Goal: Task Accomplishment & Management: Manage account settings

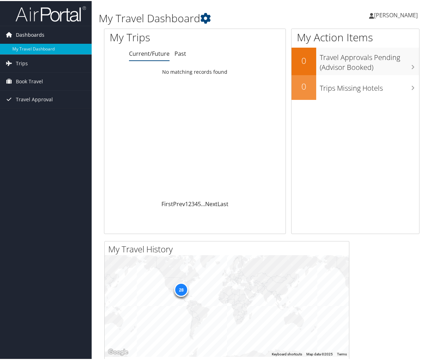
click at [39, 30] on span "Dashboards" at bounding box center [30, 34] width 29 height 18
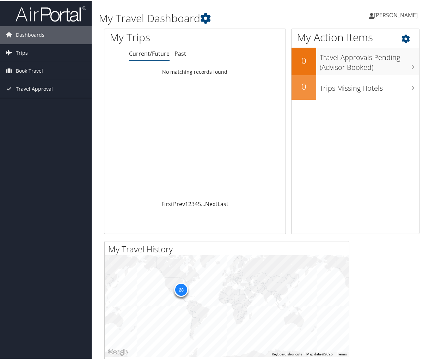
click at [402, 37] on icon at bounding box center [412, 36] width 21 height 12
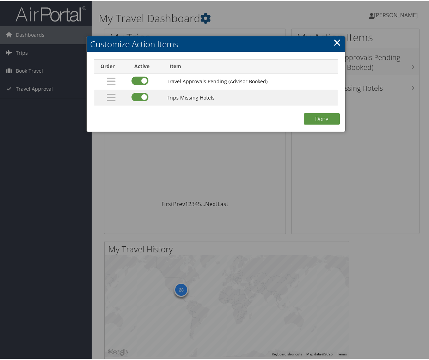
click at [335, 41] on link "×" at bounding box center [337, 41] width 8 height 14
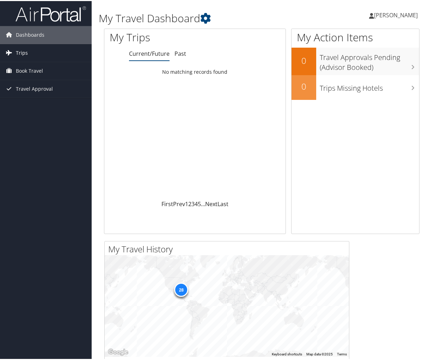
click at [26, 52] on span "Trips" at bounding box center [22, 52] width 12 height 18
click at [207, 16] on icon at bounding box center [205, 17] width 11 height 11
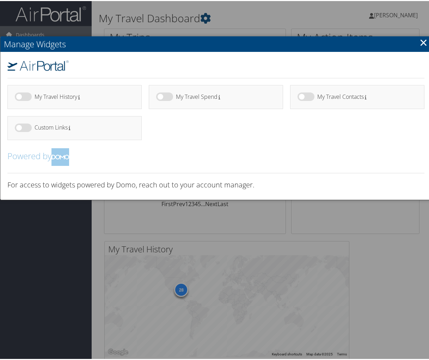
click at [317, 94] on h4 "My Travel Contacts" at bounding box center [364, 96] width 94 height 6
click at [311, 95] on label at bounding box center [306, 95] width 17 height 8
click at [306, 95] on input "checkbox" at bounding box center [303, 97] width 5 height 5
click at [307, 95] on label at bounding box center [306, 95] width 17 height 8
click at [306, 95] on input "checkbox" at bounding box center [303, 97] width 5 height 5
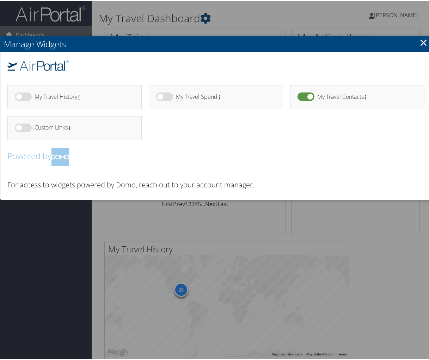
checkbox input "false"
click at [420, 41] on link "×" at bounding box center [424, 41] width 8 height 14
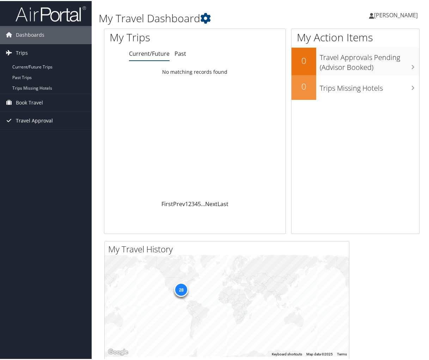
click at [30, 120] on span "Travel Approval" at bounding box center [34, 120] width 37 height 18
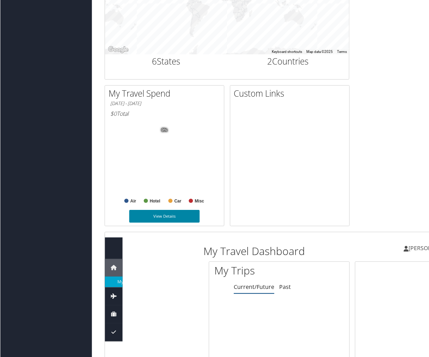
scroll to position [357, 0]
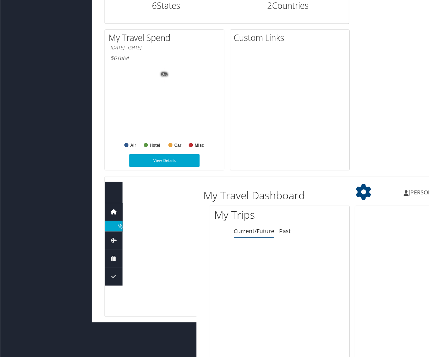
click at [114, 211] on icon at bounding box center [113, 212] width 11 height 11
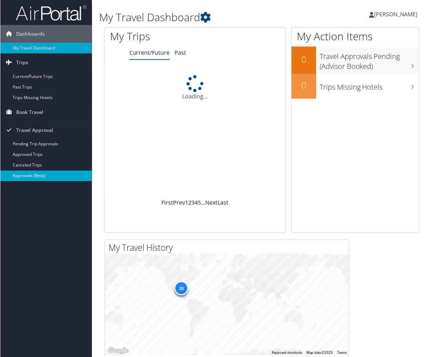
scroll to position [0, 0]
click at [396, 14] on span "[PERSON_NAME]" at bounding box center [396, 14] width 44 height 8
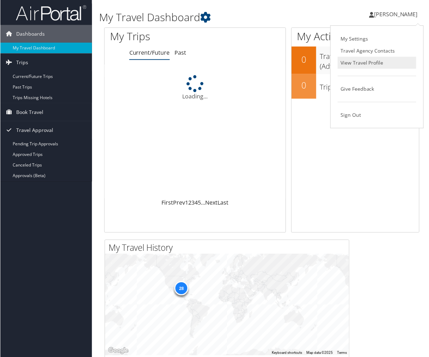
click at [352, 59] on link "View Travel Profile" at bounding box center [377, 63] width 79 height 12
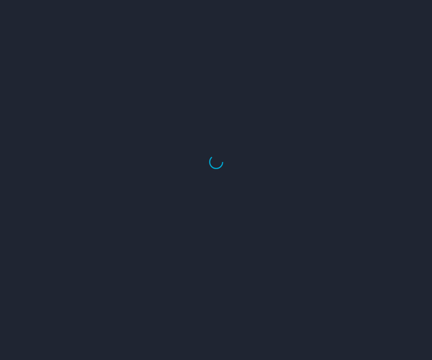
select select "US"
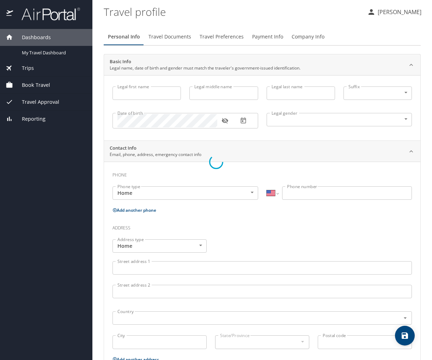
type input "DAVID"
type input "FOX"
type input "[DEMOGRAPHIC_DATA]"
select select "US"
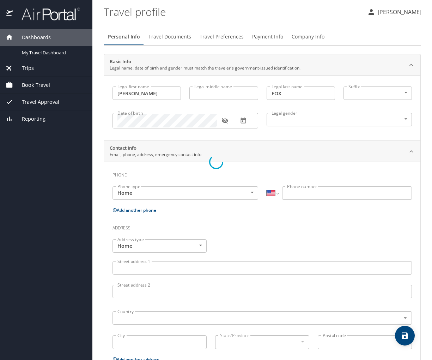
select select "US"
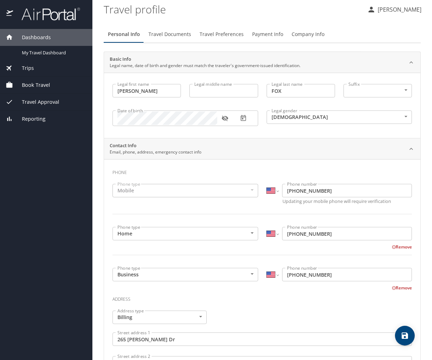
scroll to position [4, 0]
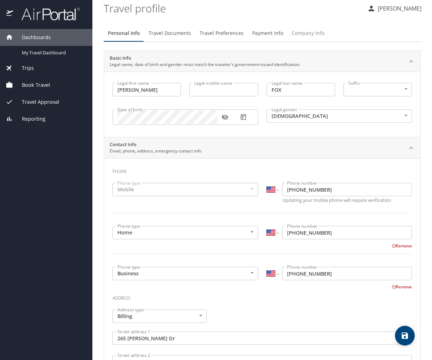
click at [301, 31] on span "Company Info" at bounding box center [308, 33] width 33 height 9
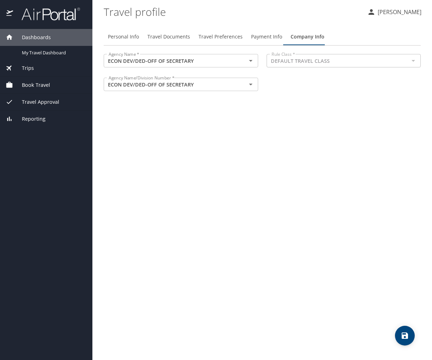
click at [260, 33] on span "Payment Info" at bounding box center [266, 36] width 31 height 9
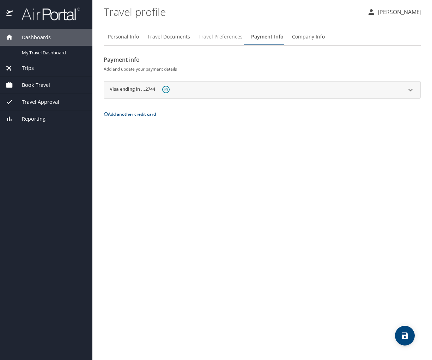
click at [228, 35] on span "Travel Preferences" at bounding box center [221, 36] width 44 height 9
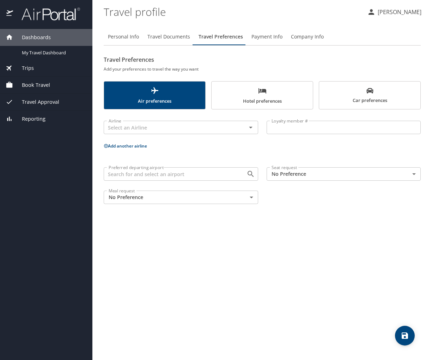
click at [167, 38] on span "Travel Documents" at bounding box center [168, 36] width 43 height 9
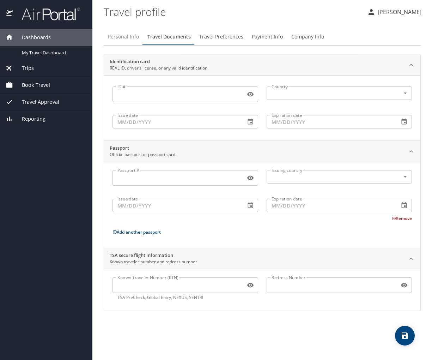
click at [126, 39] on span "Personal Info" at bounding box center [123, 36] width 31 height 9
select select "US"
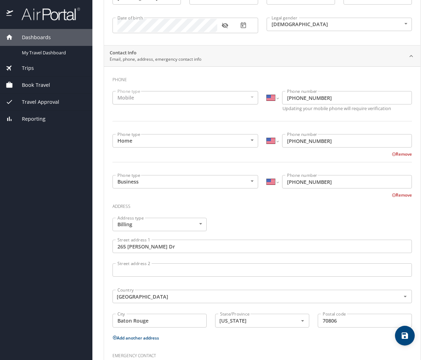
click at [52, 103] on span "Travel Approval" at bounding box center [36, 102] width 46 height 8
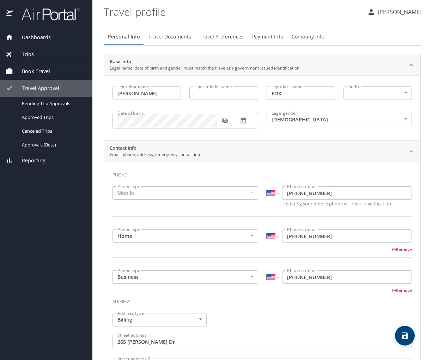
click at [177, 37] on span "Travel Documents" at bounding box center [170, 36] width 43 height 9
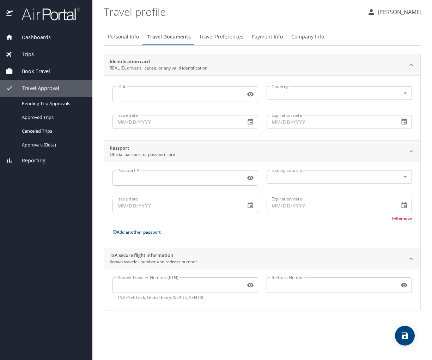
click at [220, 33] on span "Travel Preferences" at bounding box center [221, 36] width 44 height 9
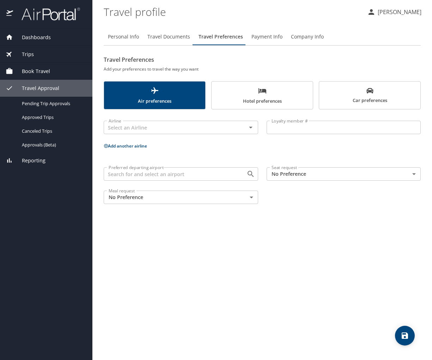
click at [265, 38] on span "Payment Info" at bounding box center [267, 36] width 31 height 9
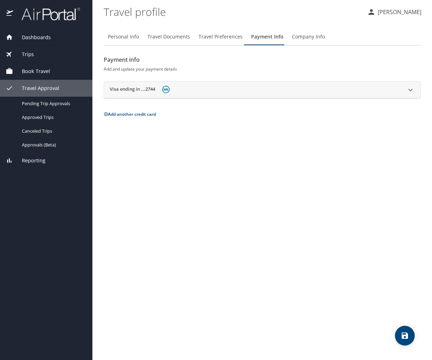
click at [304, 36] on span "Company Info" at bounding box center [308, 36] width 33 height 9
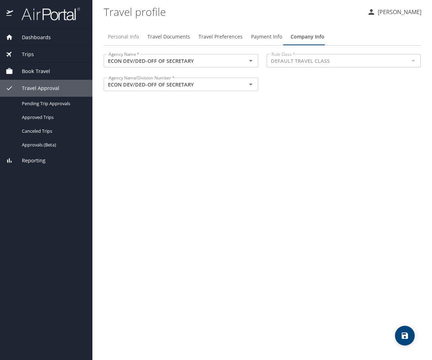
click at [129, 37] on span "Personal Info" at bounding box center [123, 36] width 31 height 9
select select "US"
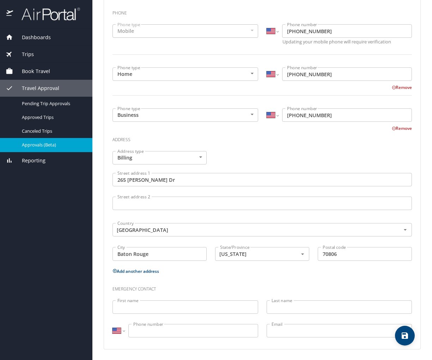
click at [44, 143] on span "Approvals (Beta)" at bounding box center [53, 144] width 62 height 7
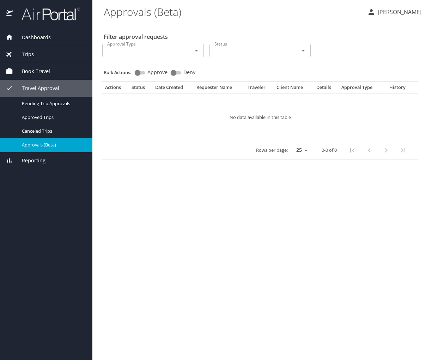
click at [257, 89] on th "Traveler" at bounding box center [259, 88] width 29 height 9
click at [38, 159] on span "Reporting" at bounding box center [29, 161] width 32 height 8
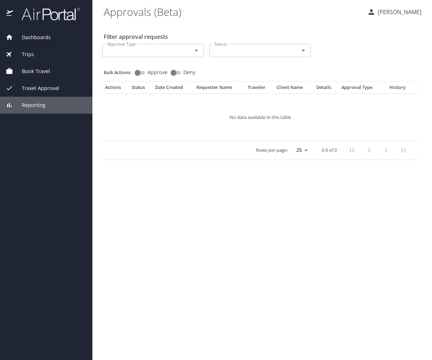
click at [34, 108] on span "Reporting" at bounding box center [29, 105] width 32 height 8
click at [34, 105] on span "Reporting" at bounding box center [29, 105] width 32 height 8
click at [33, 38] on span "Dashboards" at bounding box center [32, 38] width 38 height 8
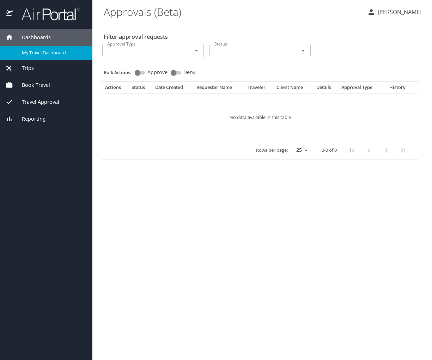
click at [38, 51] on span "My Travel Dashboard" at bounding box center [53, 52] width 62 height 7
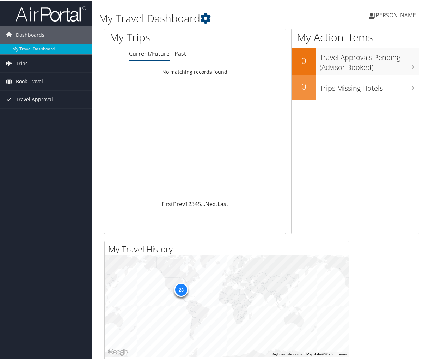
click at [399, 15] on span "[PERSON_NAME]" at bounding box center [396, 14] width 44 height 8
click at [370, 62] on link "View Travel Profile" at bounding box center [377, 63] width 79 height 12
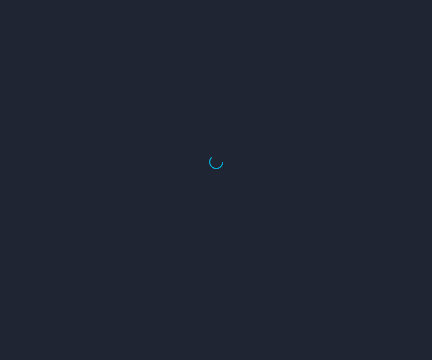
select select "US"
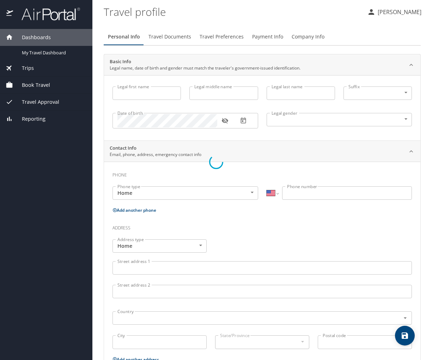
type input "[PERSON_NAME]"
type input "FOX"
type input "[DEMOGRAPHIC_DATA]"
select select "US"
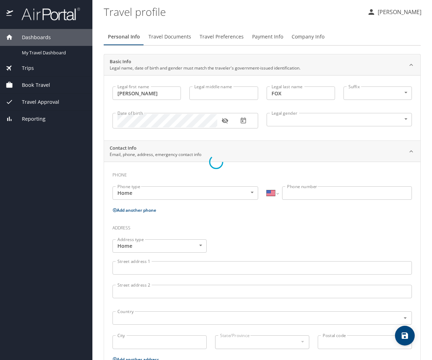
select select "US"
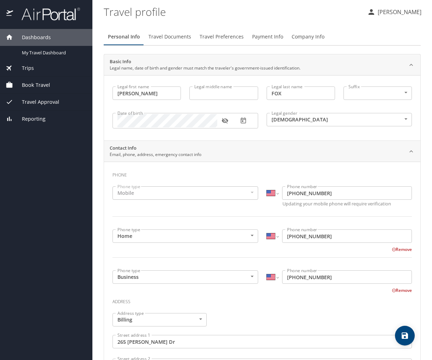
click at [399, 11] on p "[PERSON_NAME]" at bounding box center [399, 12] width 46 height 8
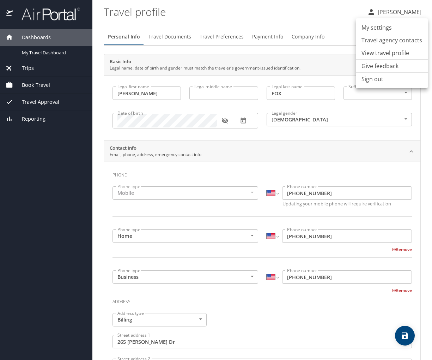
click at [381, 40] on li "Travel agency contacts" at bounding box center [392, 40] width 72 height 13
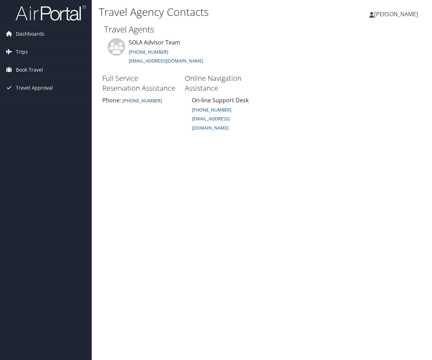
click at [406, 14] on span "[PERSON_NAME]" at bounding box center [396, 14] width 44 height 8
click at [358, 40] on link "My Settings" at bounding box center [378, 39] width 79 height 12
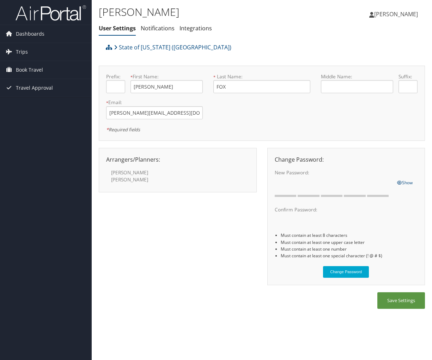
click at [146, 164] on div "[PERSON_NAME]" at bounding box center [178, 175] width 154 height 22
click at [133, 172] on label "[PERSON_NAME]" at bounding box center [139, 176] width 56 height 14
click at [114, 46] on icon at bounding box center [116, 47] width 4 height 6
click at [140, 160] on div "Arrangers/Planners: Edit Arrangers & Planners [PERSON_NAME] [PERSON_NAME] [PERS…" at bounding box center [178, 159] width 154 height 8
click at [158, 30] on link "Notifications" at bounding box center [158, 28] width 34 height 8
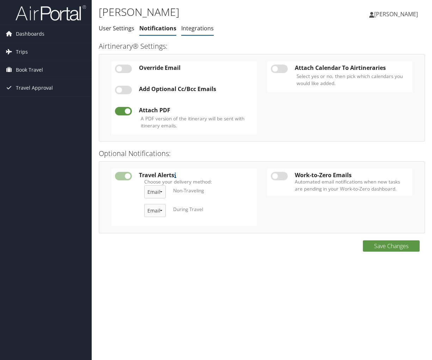
click at [187, 29] on link "Integrations" at bounding box center [197, 28] width 32 height 8
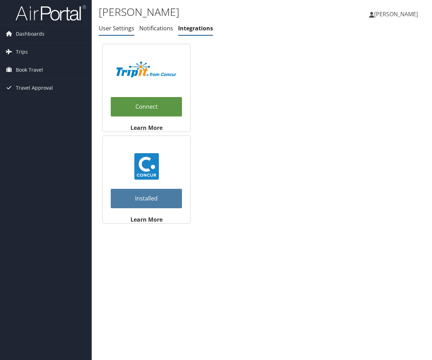
click at [123, 30] on link "User Settings" at bounding box center [117, 28] width 36 height 8
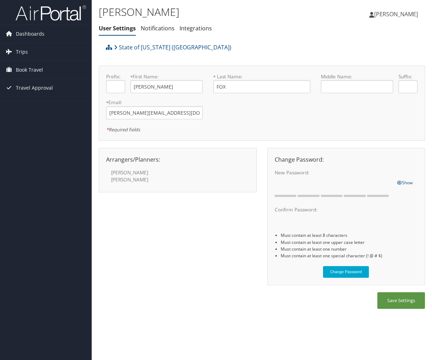
click at [130, 172] on label "[PERSON_NAME]" at bounding box center [139, 176] width 56 height 14
click at [116, 45] on icon at bounding box center [116, 47] width 4 height 6
click at [395, 12] on span "[PERSON_NAME]" at bounding box center [396, 14] width 44 height 8
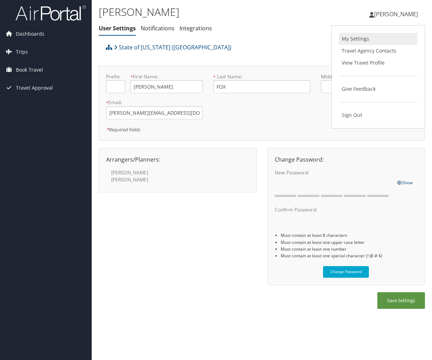
click at [360, 39] on link "My Settings" at bounding box center [378, 39] width 79 height 12
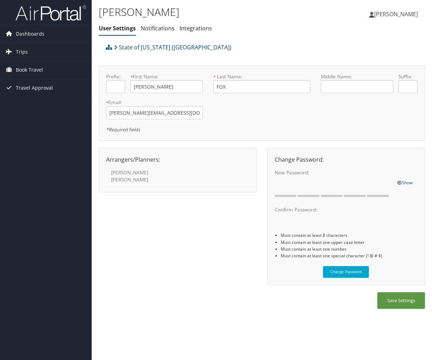
click at [42, 13] on img at bounding box center [51, 13] width 71 height 17
